Goal: Information Seeking & Learning: Learn about a topic

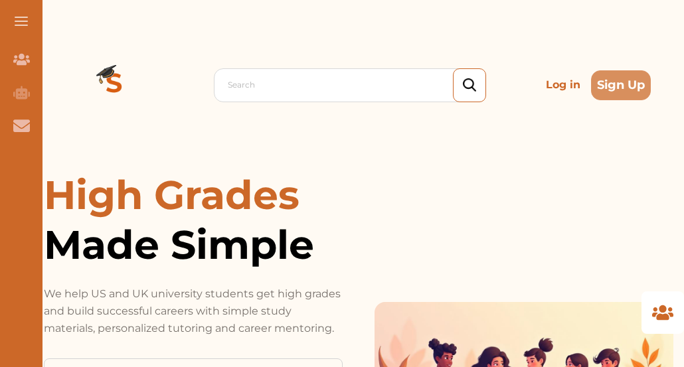
click at [558, 86] on p "Log in" at bounding box center [562, 85] width 45 height 27
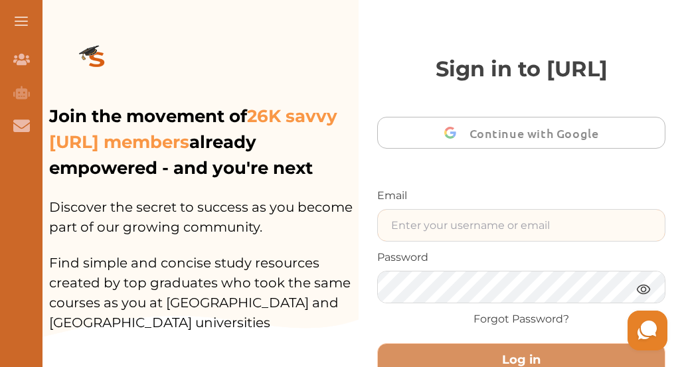
type input "[EMAIL_ADDRESS][DOMAIN_NAME]"
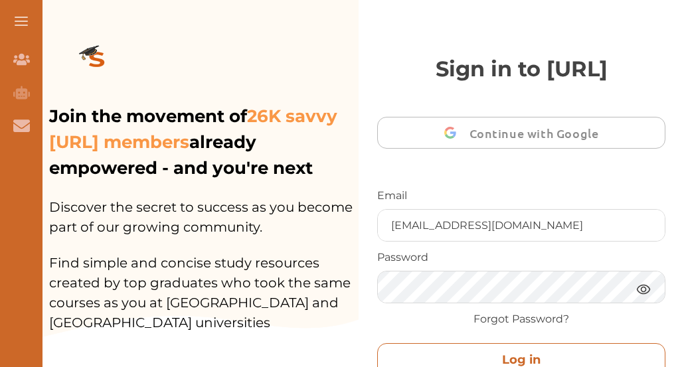
click at [465, 354] on button "Log in" at bounding box center [521, 360] width 288 height 34
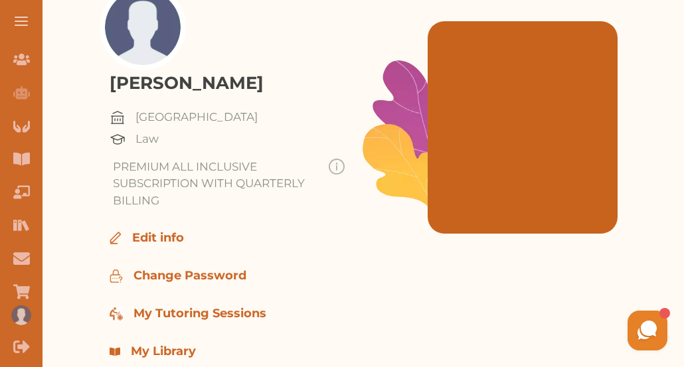
scroll to position [265, 0]
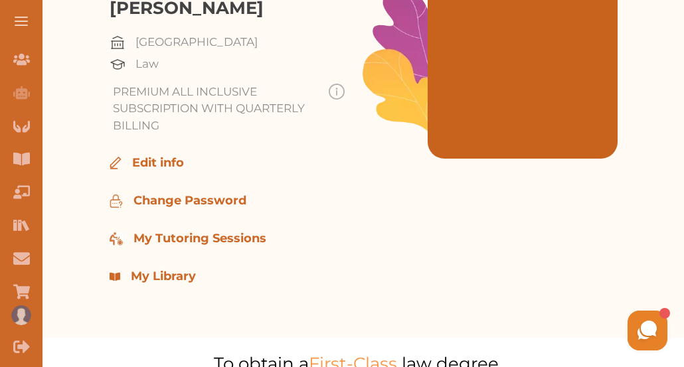
click at [19, 22] on button at bounding box center [21, 21] width 42 height 42
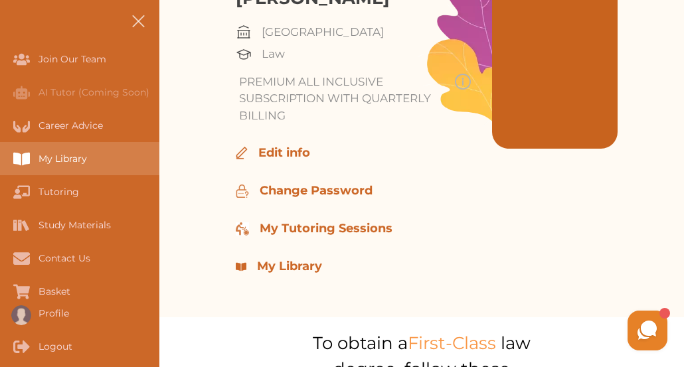
click at [90, 151] on div "My Library" at bounding box center [79, 158] width 159 height 33
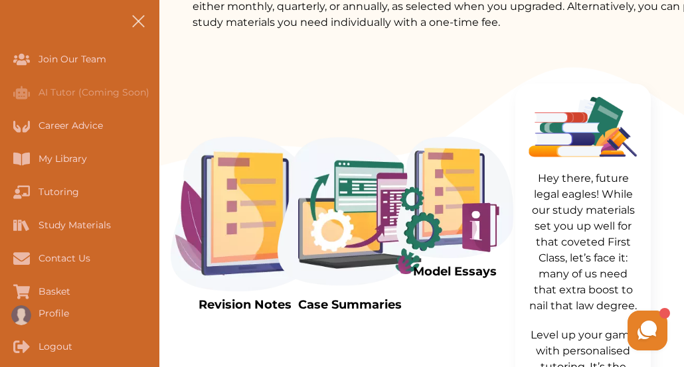
scroll to position [451, 0]
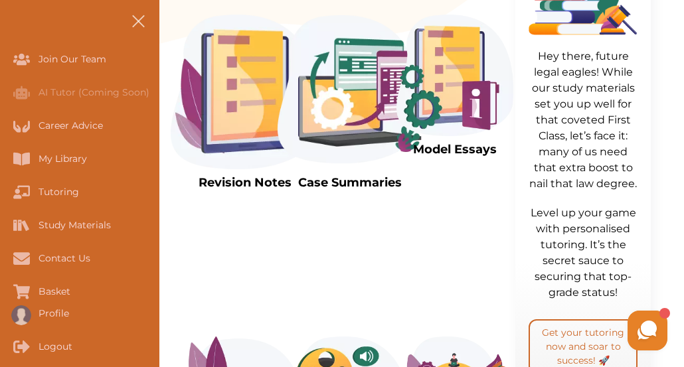
click at [245, 82] on img at bounding box center [245, 92] width 149 height 155
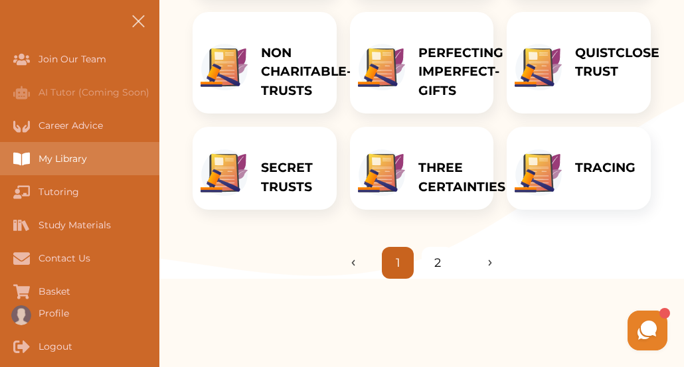
click at [0, 159] on div "My Library" at bounding box center [0, 158] width 0 height 33
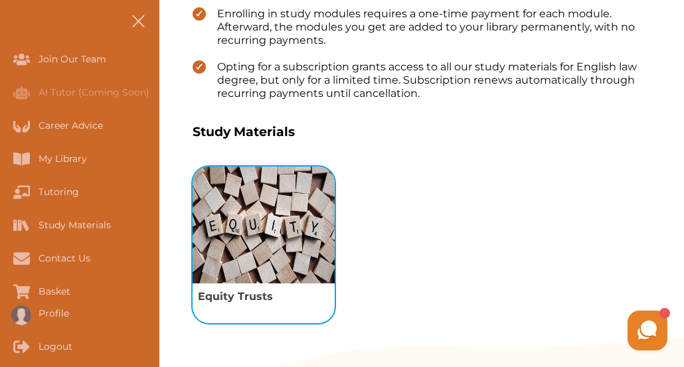
click at [307, 223] on img "View study module: Equity Trusts" at bounding box center [263, 225] width 142 height 117
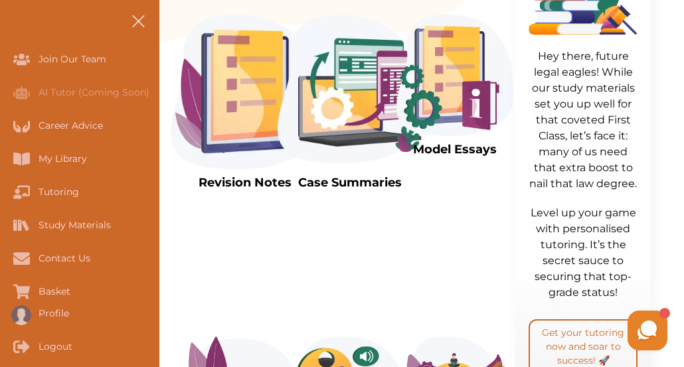
click at [444, 99] on img at bounding box center [454, 75] width 117 height 121
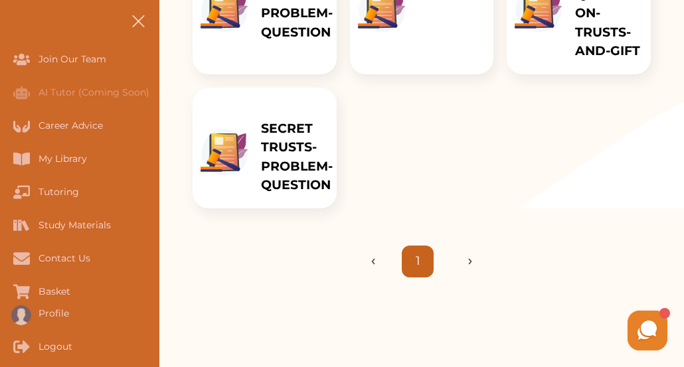
click at [265, 155] on p "SECRET TRUSTS-PROBLEM-QUESTION" at bounding box center [297, 157] width 72 height 76
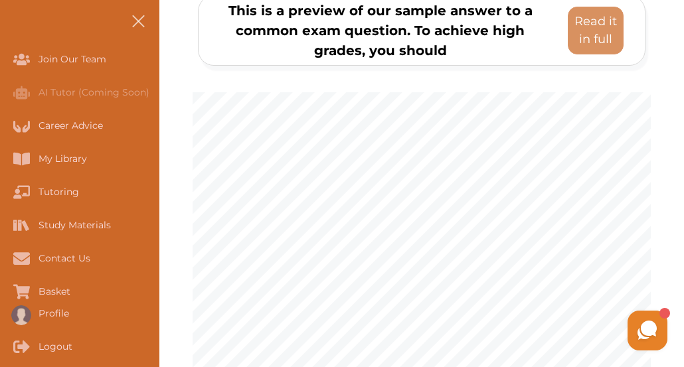
scroll to position [212, 0]
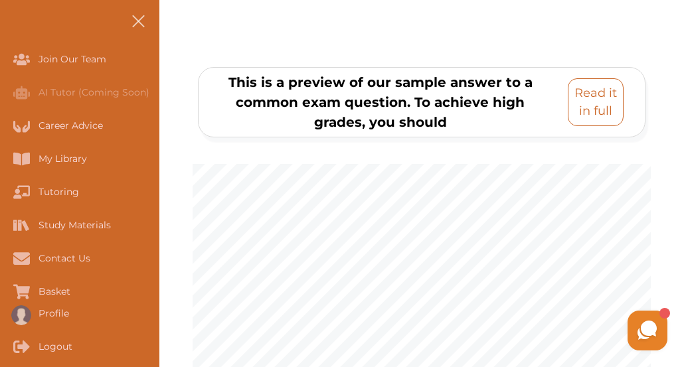
click at [612, 104] on p "Read it in full" at bounding box center [595, 102] width 44 height 36
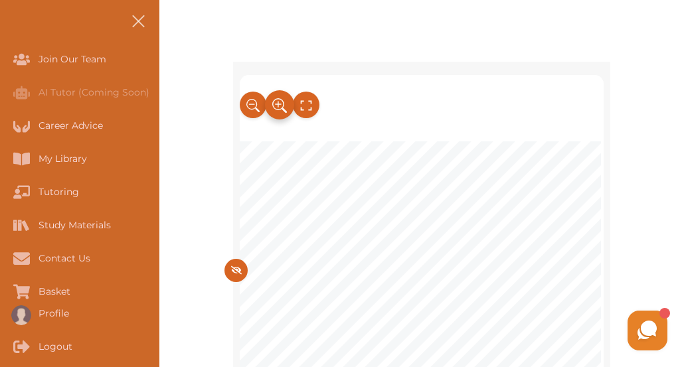
click at [279, 107] on icon at bounding box center [279, 106] width 15 height 22
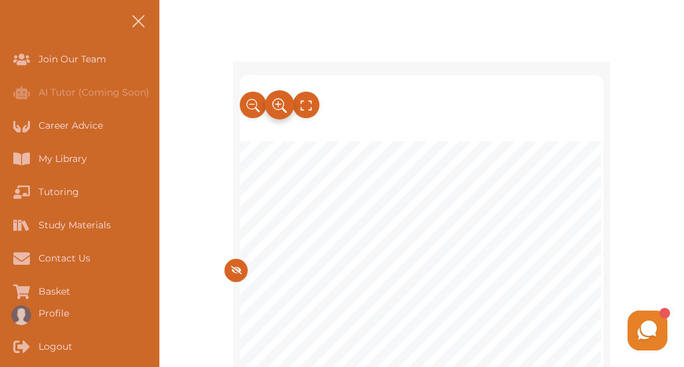
click at [279, 111] on icon at bounding box center [279, 106] width 15 height 22
click at [307, 117] on button at bounding box center [305, 104] width 29 height 29
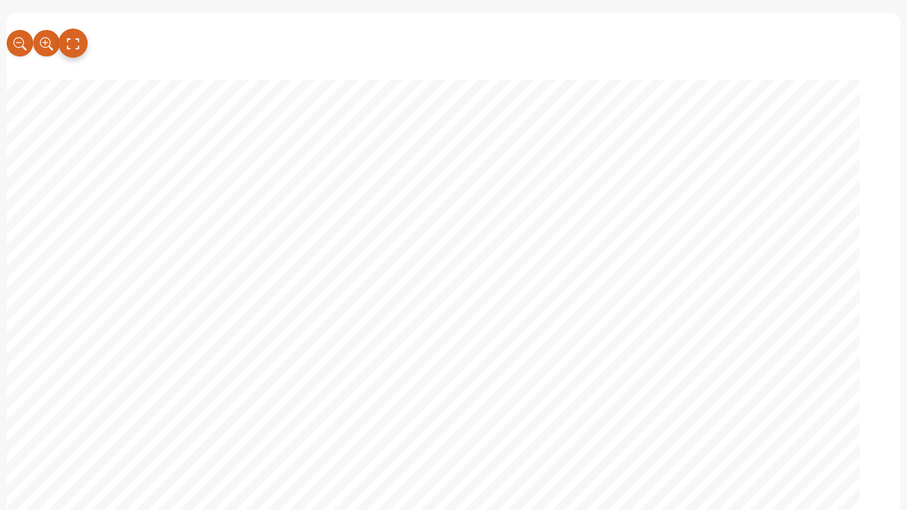
scroll to position [2805, 0]
